Goal: Task Accomplishment & Management: Use online tool/utility

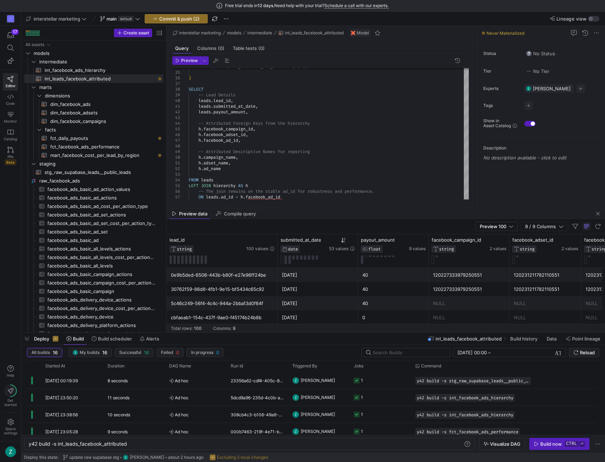
scroll to position [0, 80]
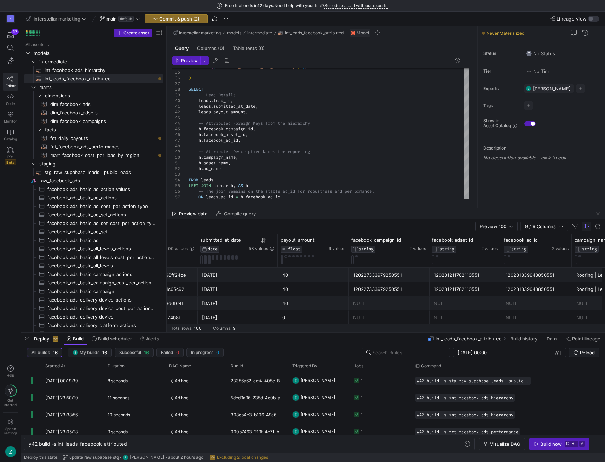
click at [484, 6] on div "Free trial ends [DATE]. Need help with your trial? Schedule a call with our exp…" at bounding box center [302, 6] width 605 height 12
click at [315, 131] on div "FROM { { ref ( 'int_facebook_ads_hierarchy' ) } } ) SELECT -- Lead Details lead…" at bounding box center [329, 35] width 280 height 329
type textarea "-- models/intermediate/int_leads_facebook_attributed.sql -- This model enriches…"
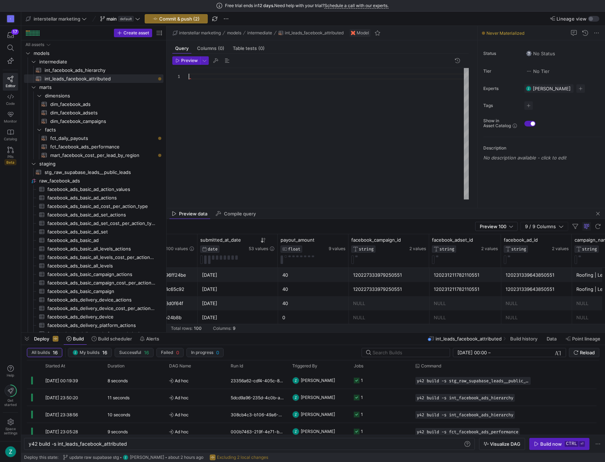
type textarea "-- Lead Delivery Details leads.lead_delivery_error_message, leads.lead_delivery…"
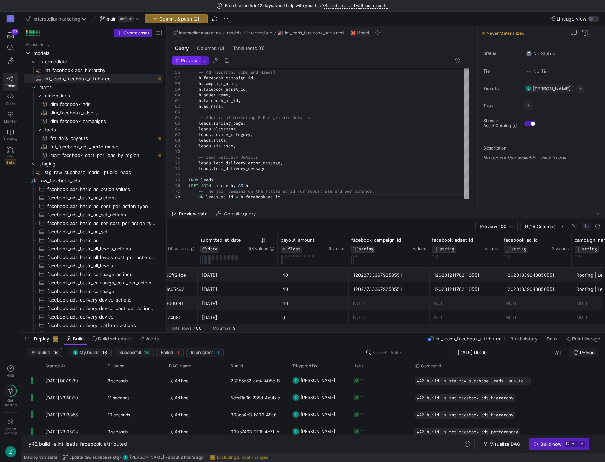
click at [185, 62] on span "Preview" at bounding box center [189, 60] width 17 height 5
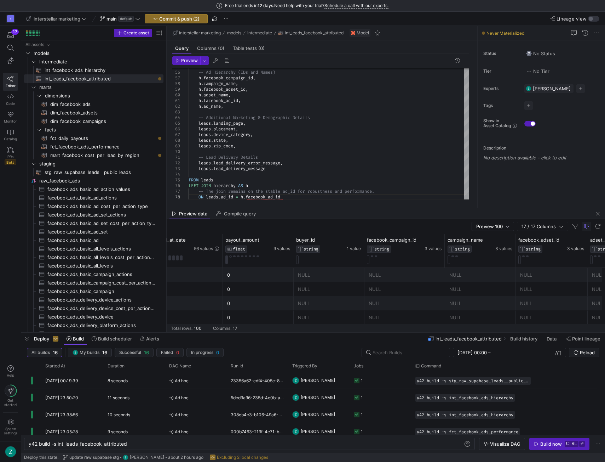
scroll to position [0, 0]
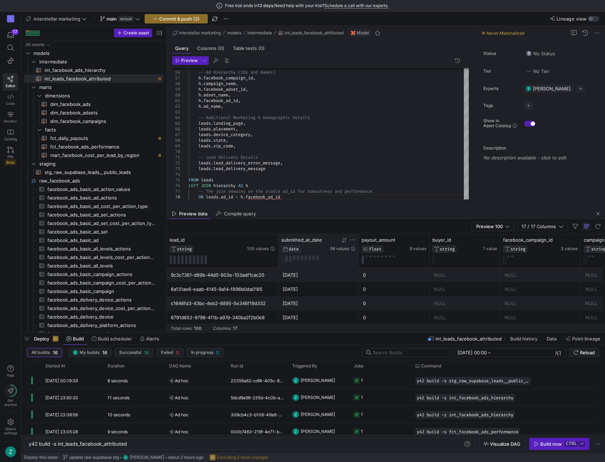
click at [343, 240] on icon at bounding box center [343, 240] width 2 height 5
click at [344, 240] on icon at bounding box center [345, 240] width 6 height 6
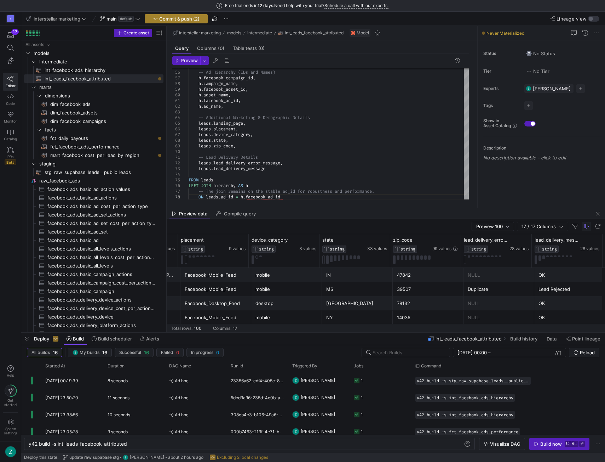
click at [176, 16] on span "Commit & push (2)" at bounding box center [179, 19] width 40 height 6
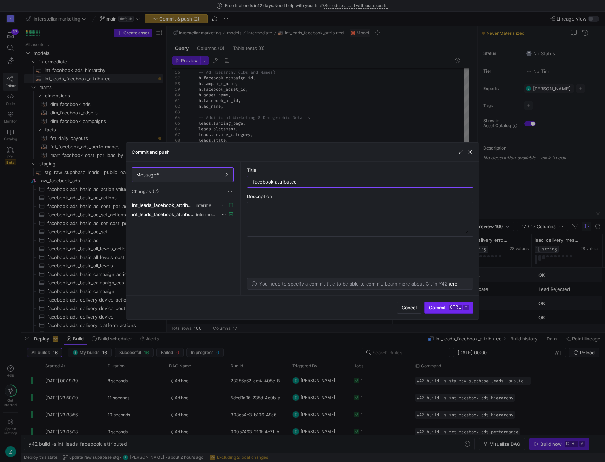
type input "facebook attributed"
click at [431, 304] on span "submit" at bounding box center [449, 307] width 49 height 11
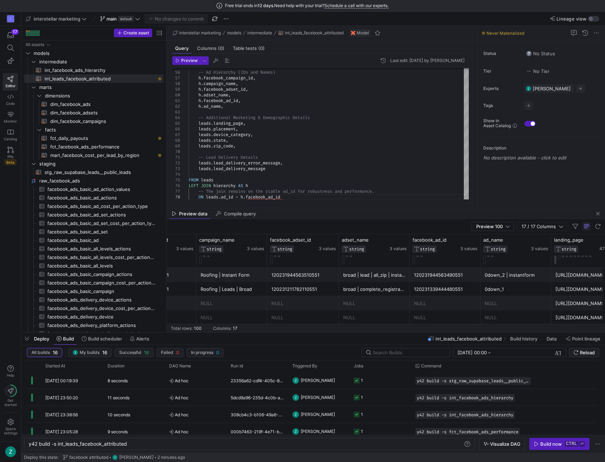
scroll to position [0, 214]
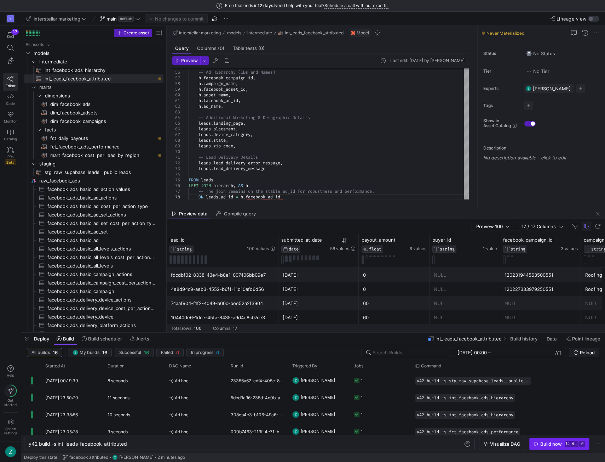
click at [551, 443] on div "Build now" at bounding box center [552, 444] width 22 height 6
click at [102, 135] on span "fct_daily_payouts​​​​​​​​​​" at bounding box center [102, 138] width 105 height 8
type textarea "WITH daily_facebook_leads AS ( -- This CTE now selects from your leads table bu…"
type textarea "y42 build -s fct_daily_payouts"
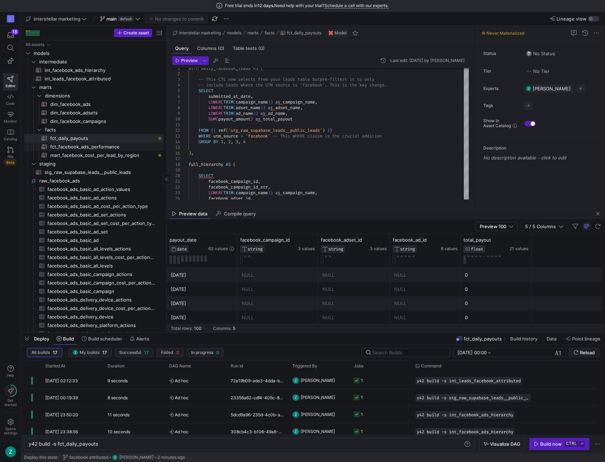
click at [114, 146] on span "fct_facebook_ads_performance​​​​​​​​​​" at bounding box center [102, 147] width 105 height 8
type textarea "WITH source AS ( -- The 'basic_ad' table provides daily performance metrics at …"
type textarea "y42 build -s fct_facebook_ads_performance"
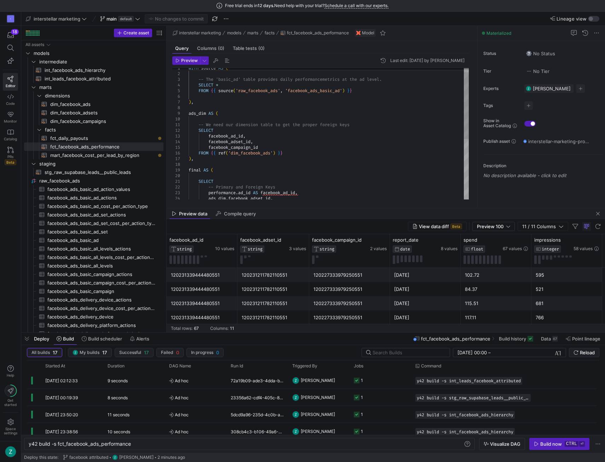
click at [327, 142] on div "WITH source AS ( -- The 'basic_ad' table provides daily performance metrics at …" at bounding box center [329, 189] width 280 height 261
type textarea "WITH source AS ( -- The 'basic_ad' table provides daily performance metrics at …"
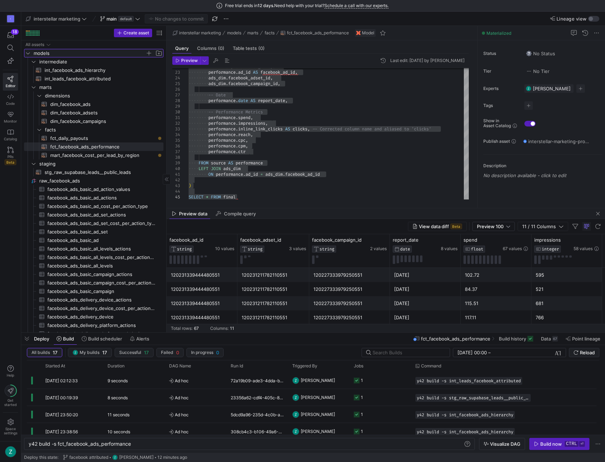
click at [50, 51] on span "models" at bounding box center [90, 53] width 112 height 8
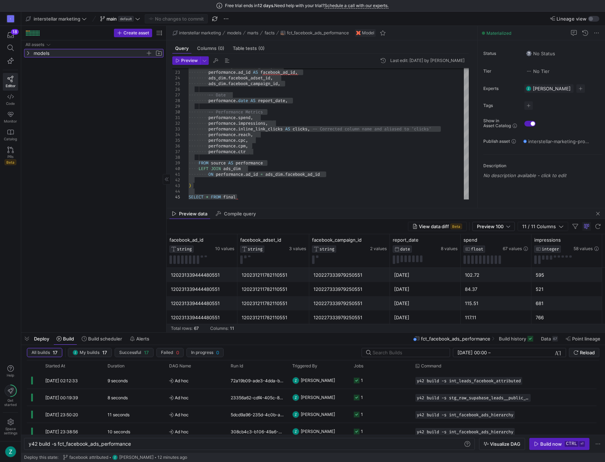
click at [51, 52] on span "models" at bounding box center [90, 53] width 112 height 8
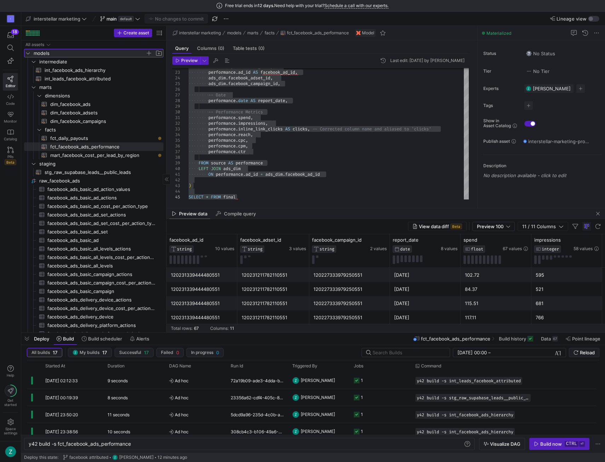
click at [161, 53] on span "button" at bounding box center [158, 53] width 7 height 7
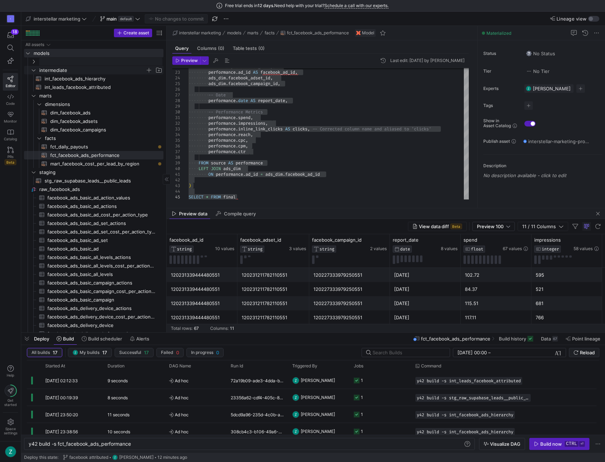
click at [56, 72] on span "intermediate" at bounding box center [92, 70] width 106 height 8
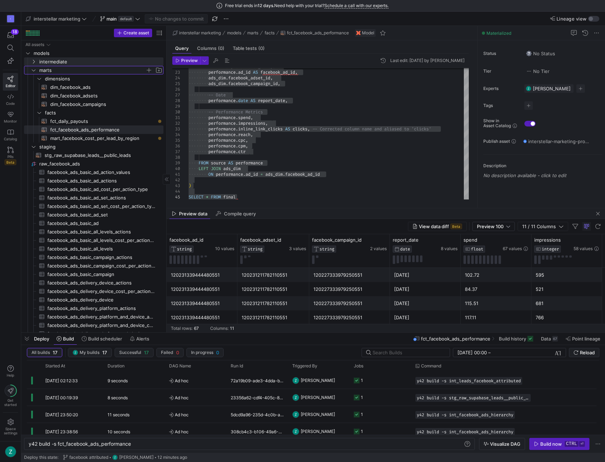
click at [65, 70] on span "marts" at bounding box center [92, 70] width 106 height 8
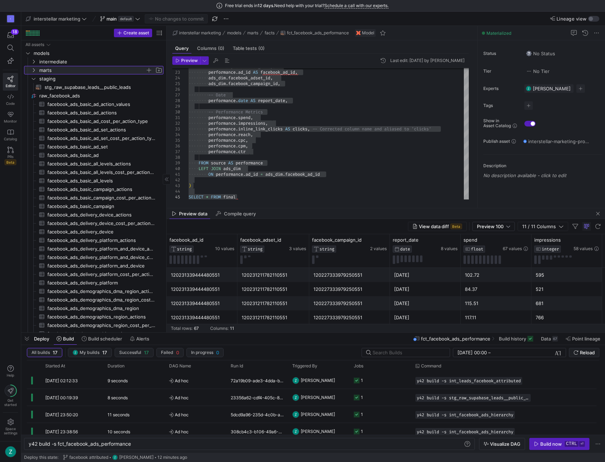
click at [65, 70] on span "marts" at bounding box center [92, 70] width 106 height 8
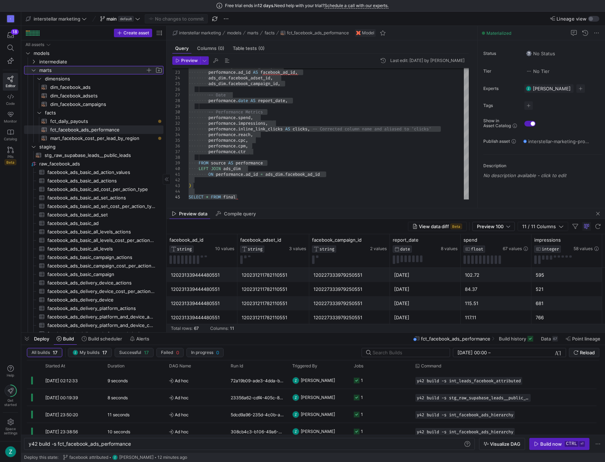
click at [157, 69] on span "button" at bounding box center [158, 70] width 7 height 7
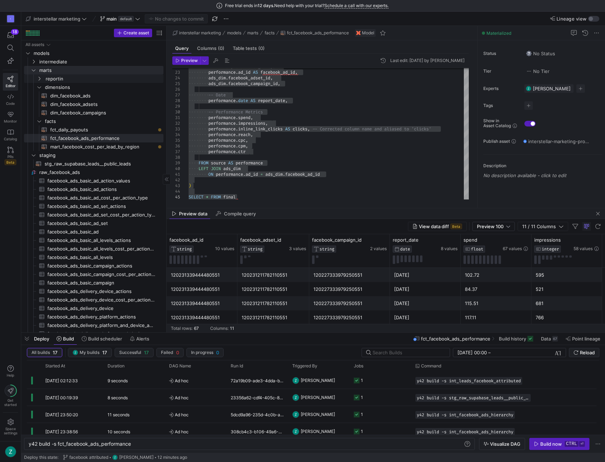
type input "reporting"
click at [41, 147] on icon "Press SPACE to select this row." at bounding box center [39, 146] width 5 height 4
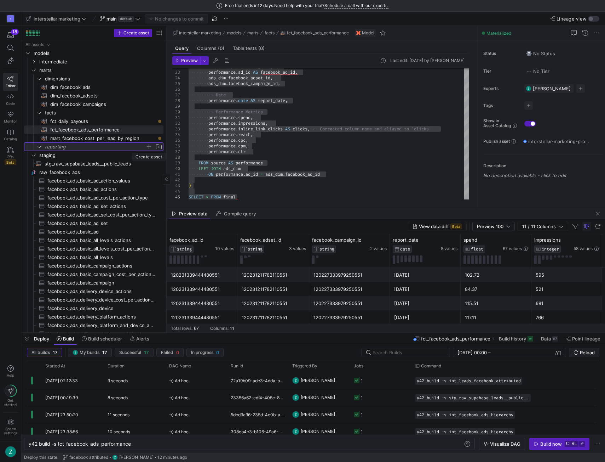
click at [149, 147] on span "button" at bounding box center [149, 146] width 7 height 7
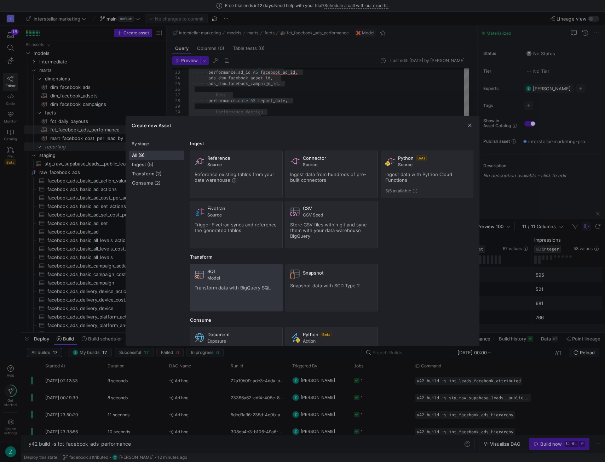
click at [229, 271] on div "SQL" at bounding box center [242, 271] width 71 height 6
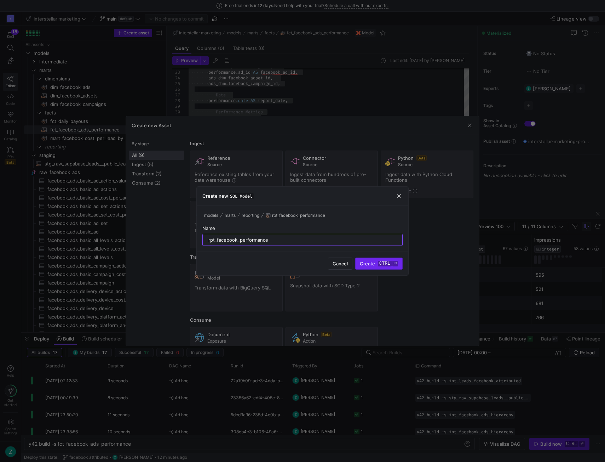
type input "rpt_facebook_performance"
click at [384, 261] on kbd "ctrl" at bounding box center [385, 264] width 14 height 6
type textarea "y42 build -s rpt_facebook_performance"
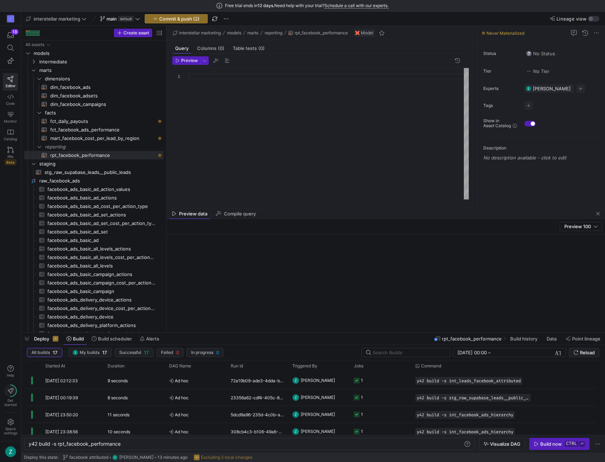
click at [248, 77] on div at bounding box center [329, 134] width 280 height 132
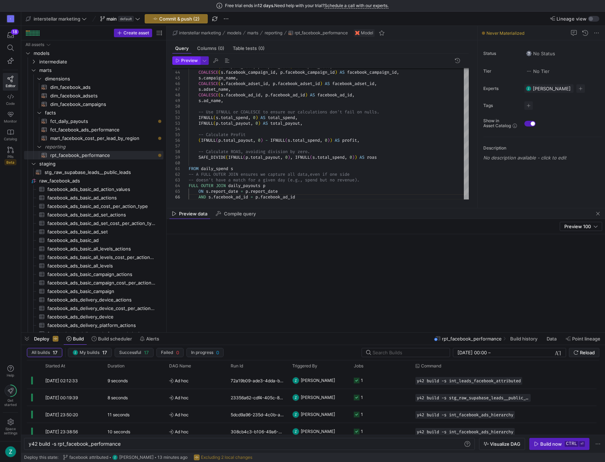
click at [193, 62] on span "Preview" at bounding box center [189, 60] width 17 height 5
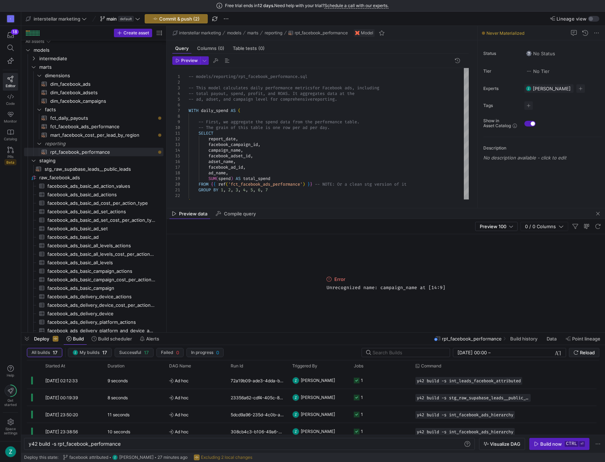
scroll to position [4, 0]
click at [108, 150] on span "rpt_facebook_performance​​​​​​​​​​" at bounding box center [102, 152] width 105 height 8
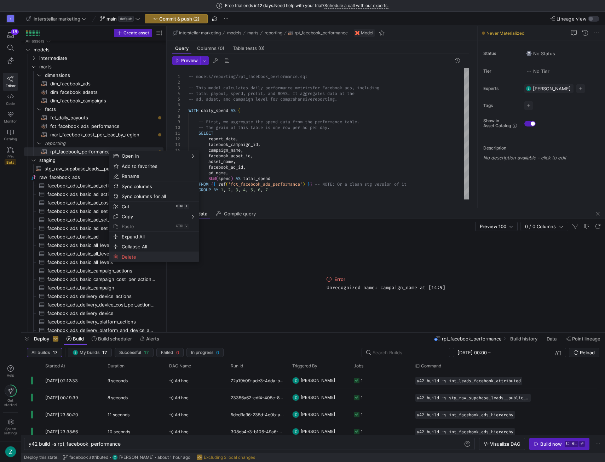
click at [129, 257] on span "Delete" at bounding box center [148, 257] width 58 height 10
type textarea "WITH source AS ( -- The 'basic_ad' table provides daily performance metrics at …"
type textarea "y42 build -s fct_facebook_ads_performance"
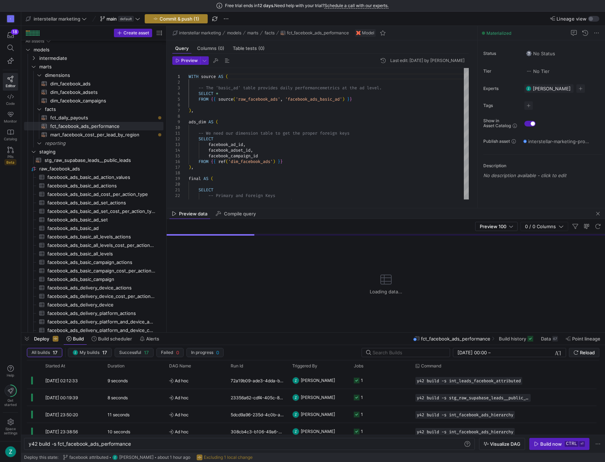
click at [177, 16] on span "Commit & push (1)" at bounding box center [180, 19] width 40 height 6
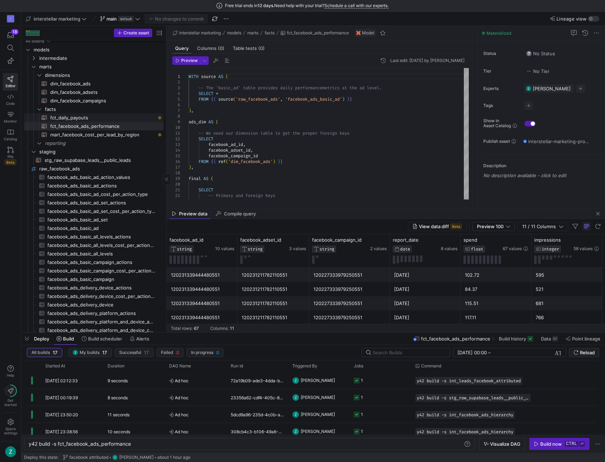
click at [113, 117] on span "fct_daily_payouts​​​​​​​​​​" at bounding box center [102, 118] width 105 height 8
type textarea "WITH daily_facebook_leads AS ( -- This CTE now selects from your leads table bu…"
type textarea "y42 build -s fct_daily_payouts"
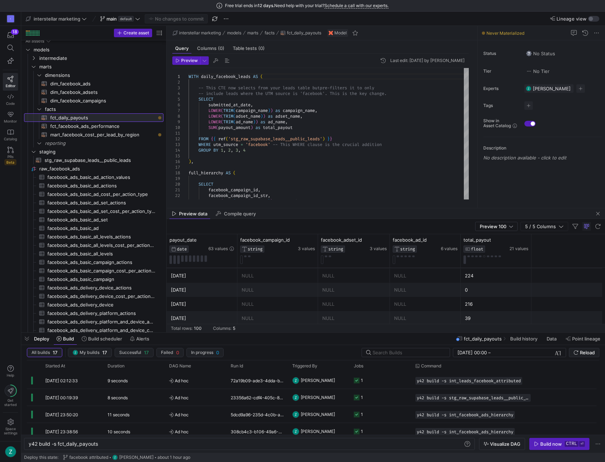
scroll to position [212, 0]
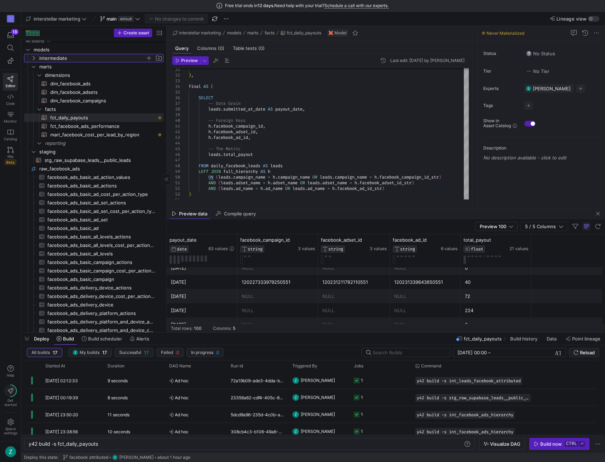
click at [34, 57] on icon "Press SPACE to select this row." at bounding box center [33, 58] width 5 height 4
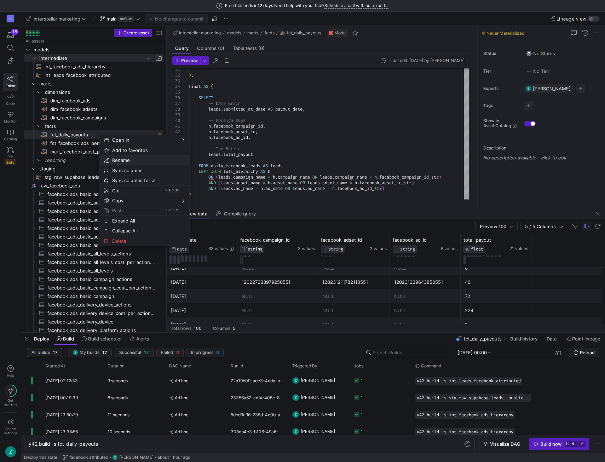
click at [135, 160] on span "Rename" at bounding box center [138, 160] width 58 height 10
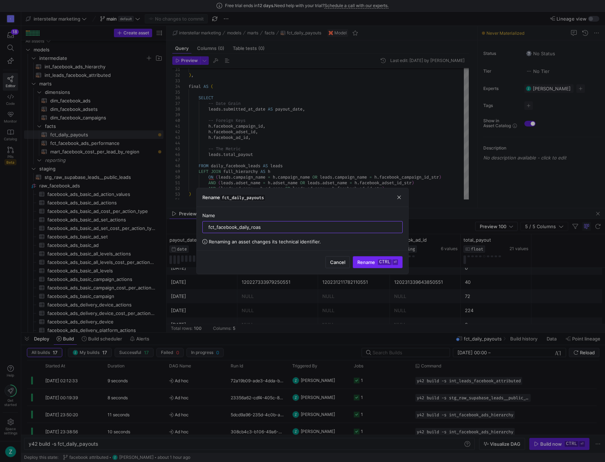
type input "fct_facebook_daily_roas"
click at [379, 256] on span "submit" at bounding box center [377, 261] width 49 height 11
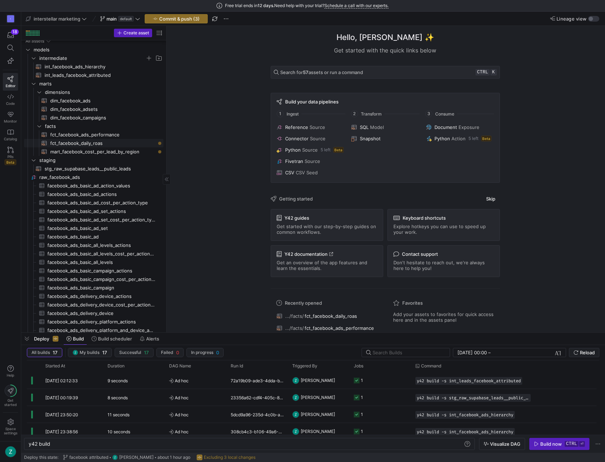
click at [104, 144] on span "fct_facebook_daily_roas​​​​​​​​​​" at bounding box center [102, 143] width 105 height 8
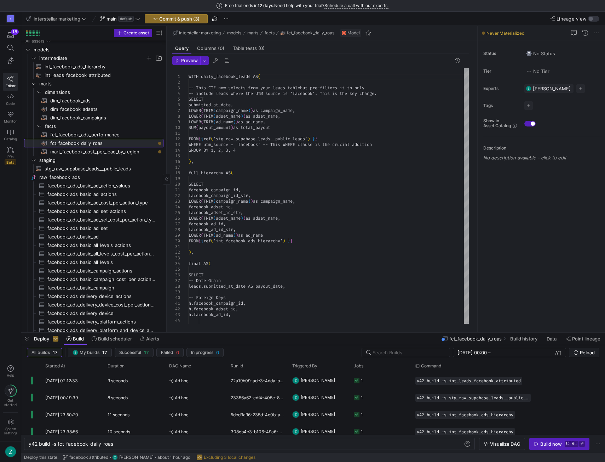
type textarea "y42 build -s fct_facebook_daily_roas"
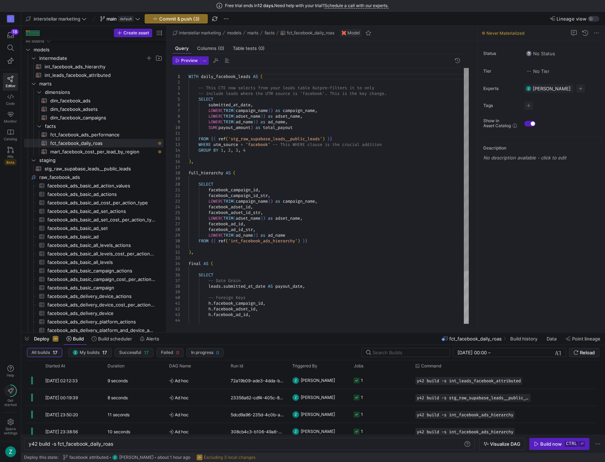
click at [341, 192] on div "LOWER ( TRIM ( ad_name ) ) as ad_name , SUM ( payout_amount ) as total_payout F…" at bounding box center [329, 229] width 280 height 323
type textarea "WITH daily_facebook_leads AS ( -- This CTE now selects from your leads table bu…"
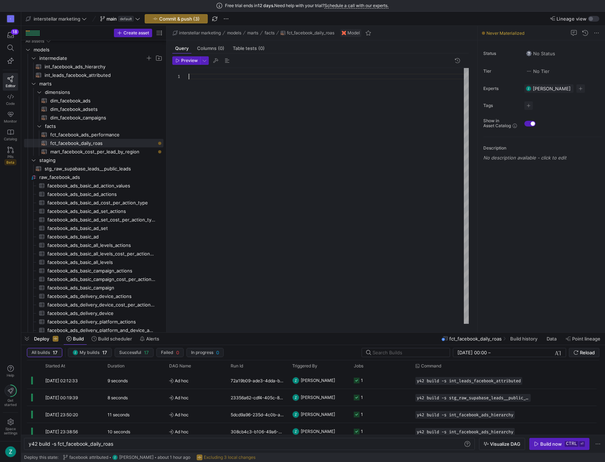
type textarea "AND spend.facebook_campaign_id = payout.facebook_campaign_id AND spend.facebook…"
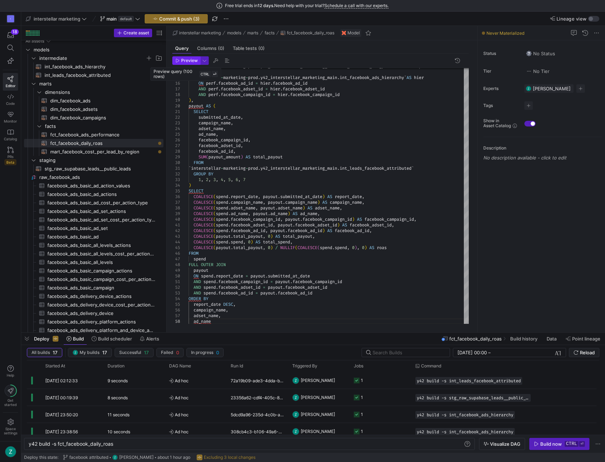
click at [186, 60] on span "Preview" at bounding box center [189, 60] width 17 height 5
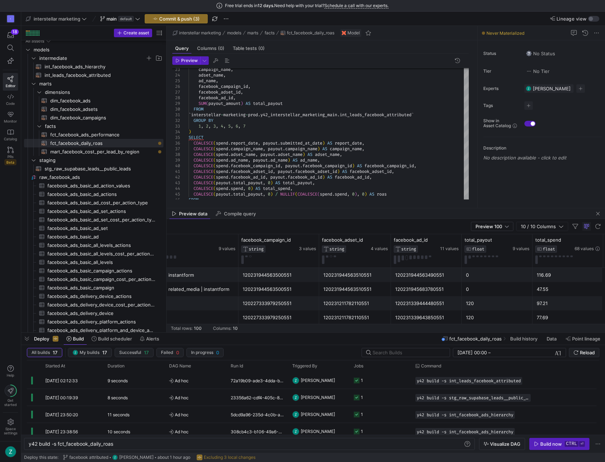
scroll to position [0, 314]
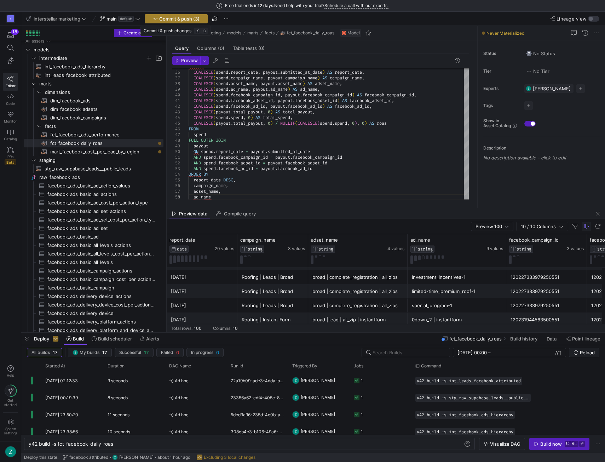
click at [190, 19] on span "Commit & push (3)" at bounding box center [179, 19] width 40 height 6
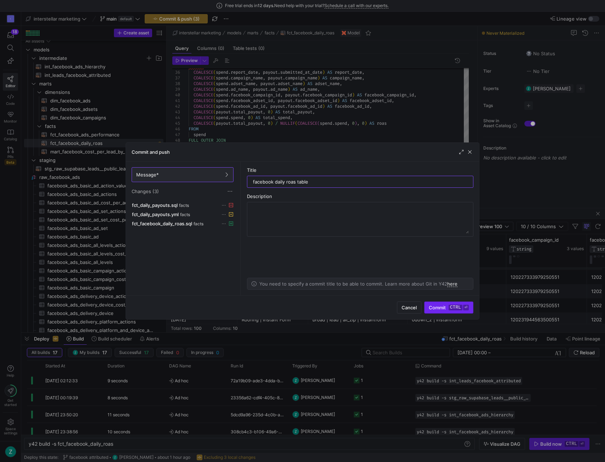
type input "facebook daily roas table"
click at [441, 303] on span "submit" at bounding box center [449, 307] width 49 height 11
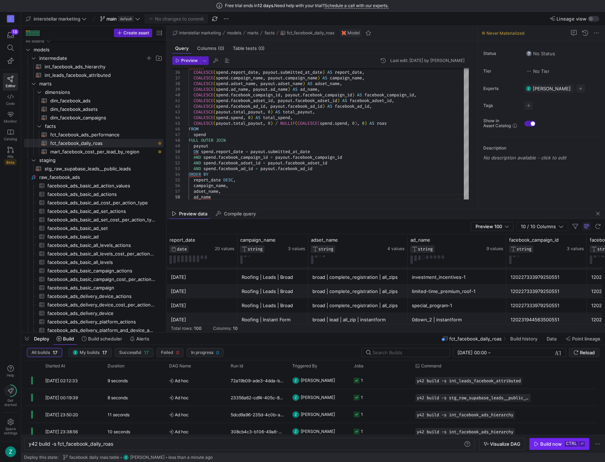
click at [549, 443] on div "Build now" at bounding box center [552, 444] width 22 height 6
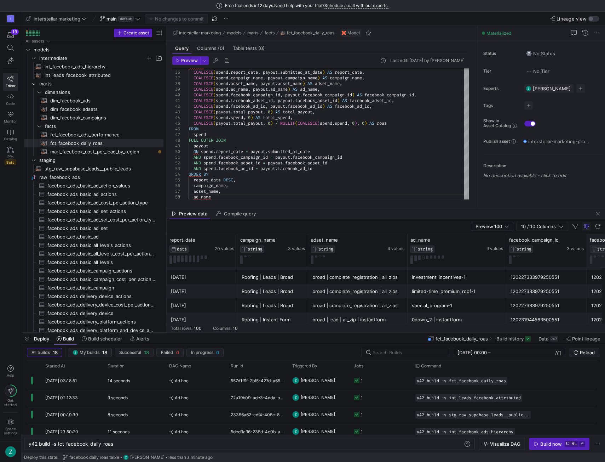
scroll to position [4, 0]
